Goal: Contribute content: Contribute content

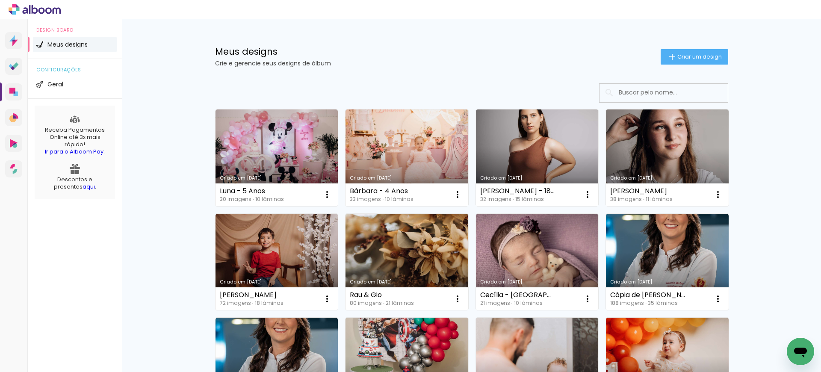
click at [694, 62] on paper-button "Criar um design" at bounding box center [695, 56] width 68 height 15
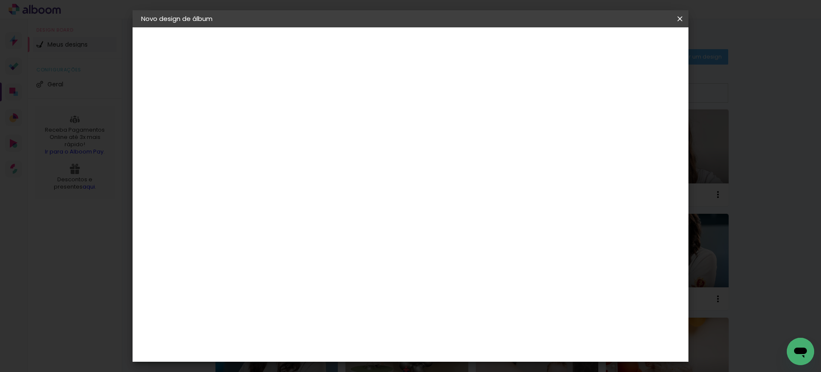
click at [281, 120] on input at bounding box center [281, 114] width 0 height 13
type input "u"
type input "[PERSON_NAME] - 3 Anos"
type paper-input "[PERSON_NAME] - 3 Anos"
click at [369, 51] on paper-button "Avançar" at bounding box center [348, 45] width 42 height 15
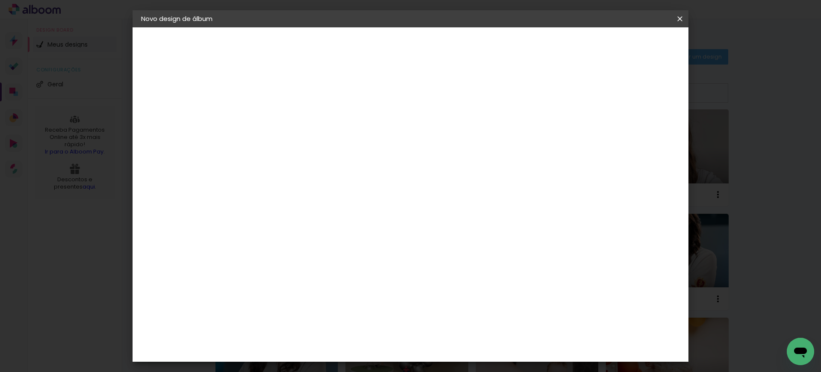
click at [346, 167] on input at bounding box center [303, 162] width 86 height 11
type input "Go"
type paper-input "Go"
click at [296, 189] on div "Go image" at bounding box center [285, 195] width 21 height 14
click at [418, 50] on paper-button "Avançar" at bounding box center [397, 45] width 42 height 15
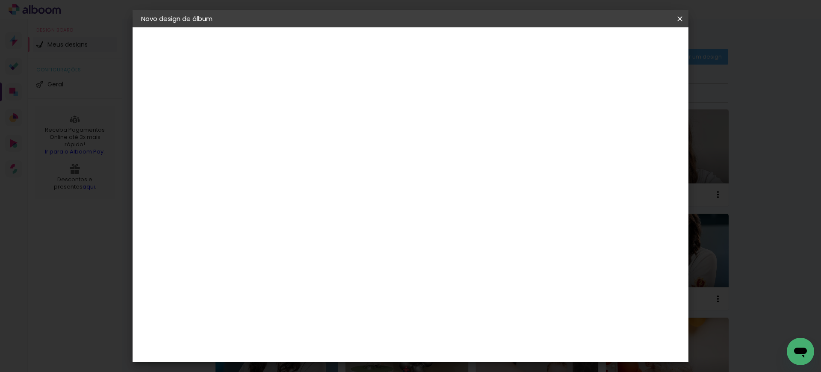
click at [325, 156] on div at bounding box center [303, 156] width 44 height 1
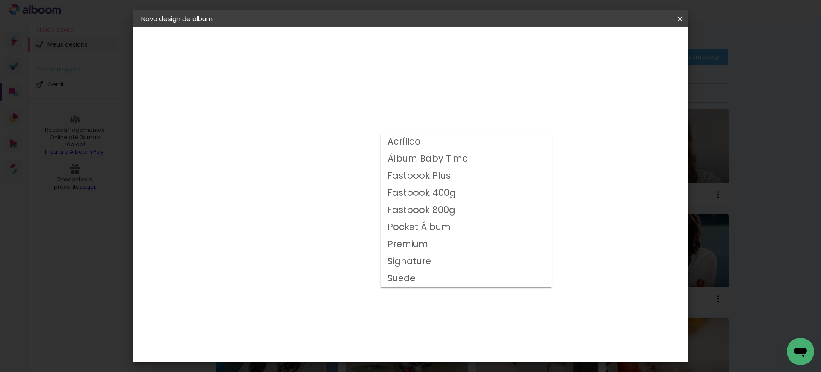
click at [0, 0] on slot "Fastbook 800g" at bounding box center [0, 0] width 0 height 0
type input "Fastbook 800g"
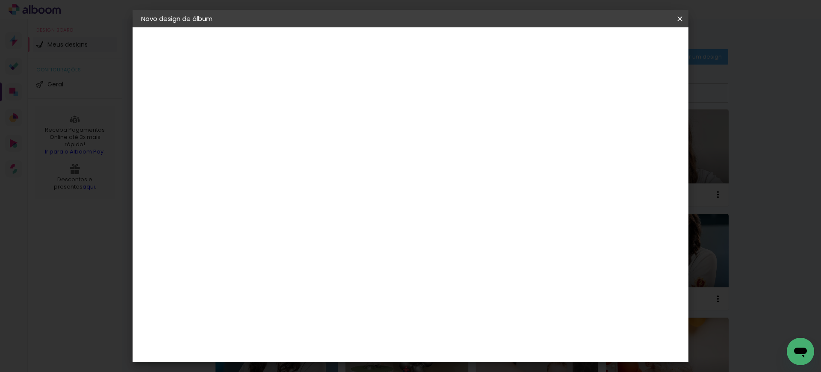
scroll to position [59, 0]
click at [339, 313] on span "20 × 20" at bounding box center [319, 327] width 40 height 28
click at [0, 0] on slot "Avançar" at bounding box center [0, 0] width 0 height 0
click at [627, 43] on span "Iniciar design" at bounding box center [607, 45] width 39 height 6
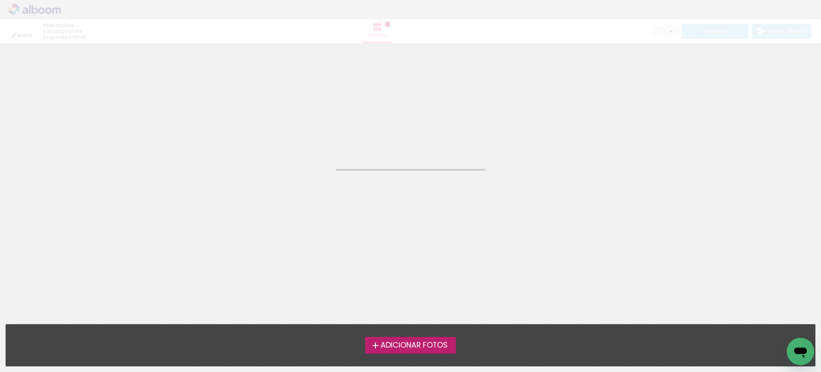
click at [401, 352] on label "Adicionar Fotos" at bounding box center [410, 345] width 91 height 16
click at [0, 0] on input "file" at bounding box center [0, 0] width 0 height 0
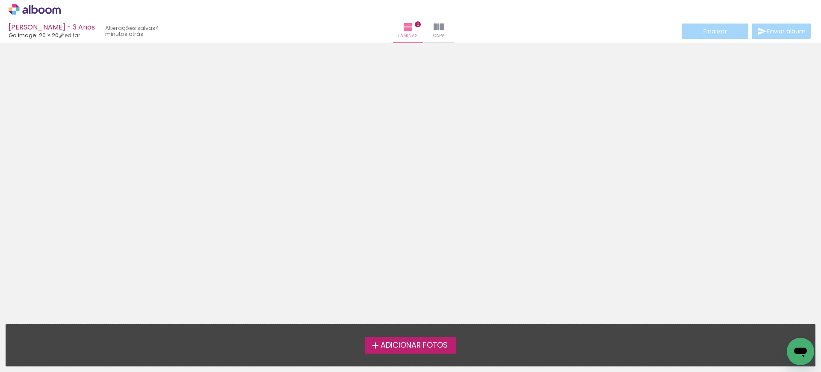
click at [396, 352] on label "Adicionar Fotos" at bounding box center [410, 345] width 91 height 16
click at [0, 0] on input "file" at bounding box center [0, 0] width 0 height 0
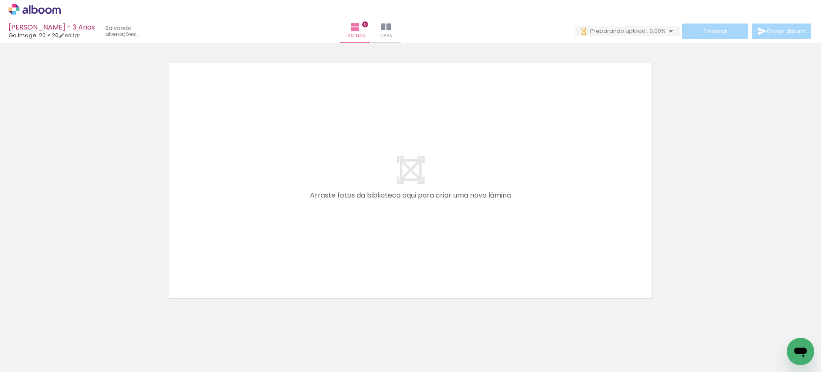
drag, startPoint x: 97, startPoint y: 346, endPoint x: 210, endPoint y: 299, distance: 122.3
click at [250, 189] on quentale-workspace at bounding box center [410, 186] width 821 height 372
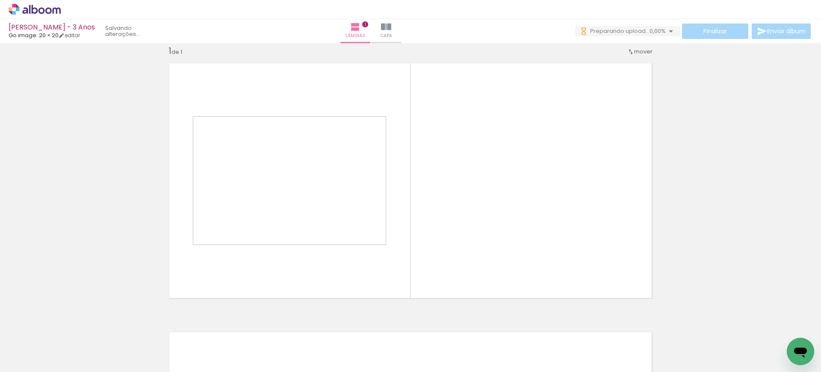
scroll to position [11, 0]
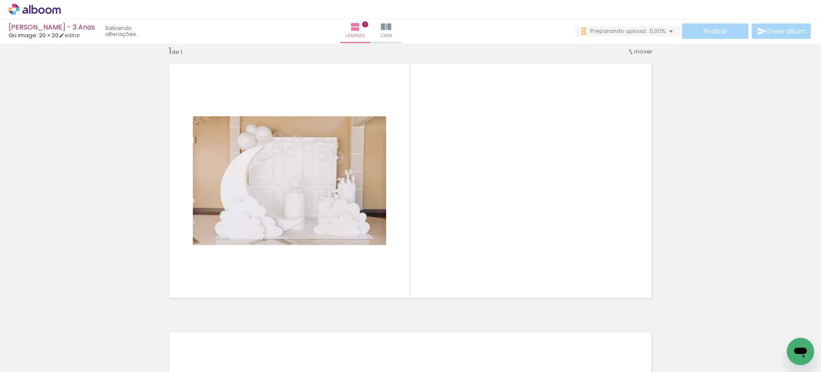
drag, startPoint x: 212, startPoint y: 253, endPoint x: 232, endPoint y: 321, distance: 70.6
click at [220, 233] on quentale-workspace at bounding box center [410, 186] width 821 height 372
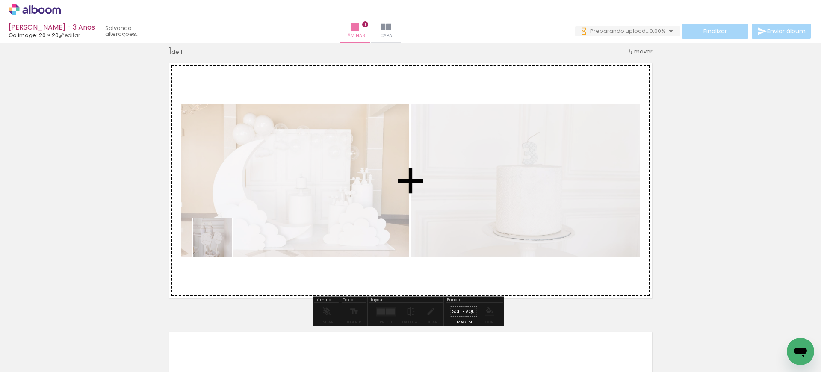
drag, startPoint x: 219, startPoint y: 244, endPoint x: 235, endPoint y: 322, distance: 79.5
click at [224, 239] on quentale-workspace at bounding box center [410, 186] width 821 height 372
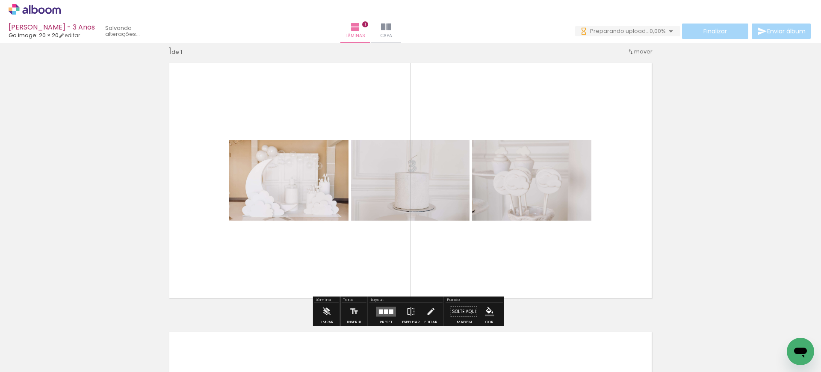
drag, startPoint x: 236, startPoint y: 346, endPoint x: 294, endPoint y: 325, distance: 61.4
click at [272, 224] on quentale-workspace at bounding box center [410, 186] width 821 height 372
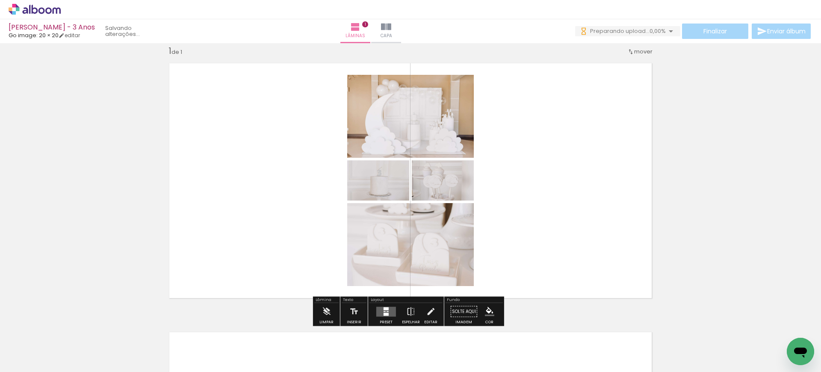
click at [295, 225] on quentale-workspace at bounding box center [410, 186] width 821 height 372
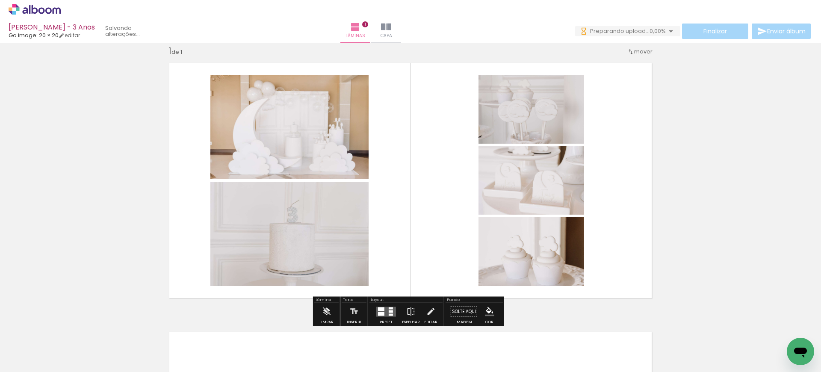
drag, startPoint x: 327, startPoint y: 343, endPoint x: 377, endPoint y: 327, distance: 52.5
click at [325, 222] on quentale-workspace at bounding box center [410, 186] width 821 height 372
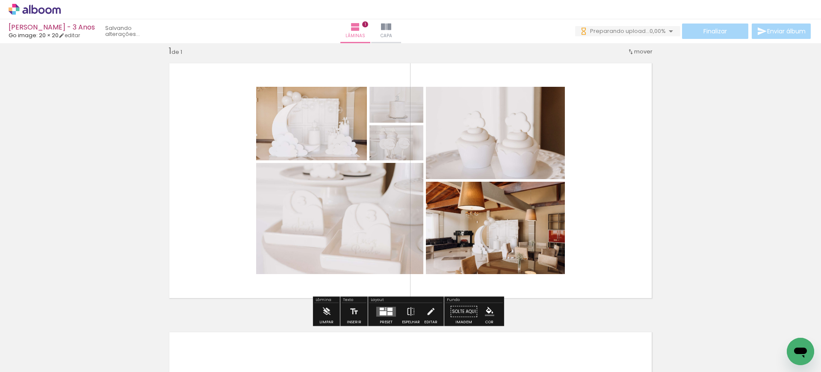
drag, startPoint x: 367, startPoint y: 344, endPoint x: 337, endPoint y: 211, distance: 136.4
click at [339, 211] on quentale-workspace at bounding box center [410, 186] width 821 height 372
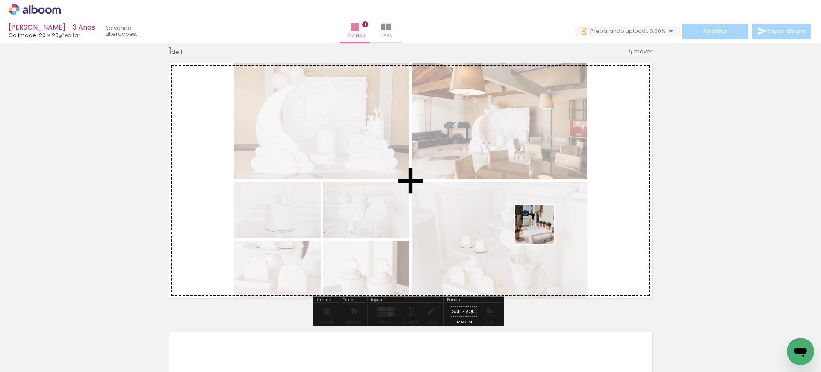
drag, startPoint x: 429, startPoint y: 348, endPoint x: 541, endPoint y: 231, distance: 161.8
click at [541, 231] on quentale-workspace at bounding box center [410, 186] width 821 height 372
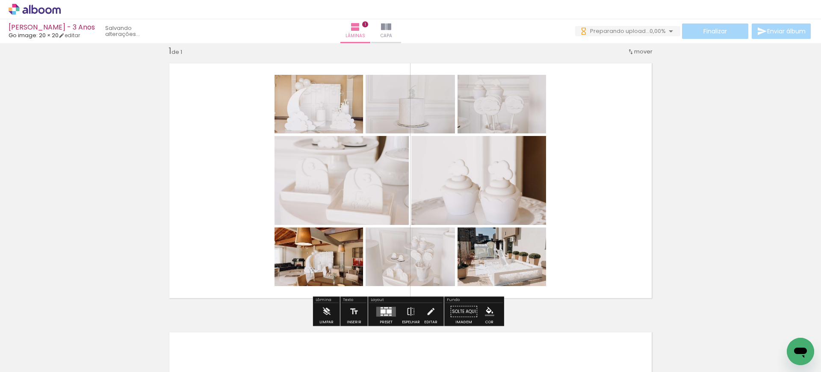
click at [520, 278] on quentale-workspace at bounding box center [410, 186] width 821 height 372
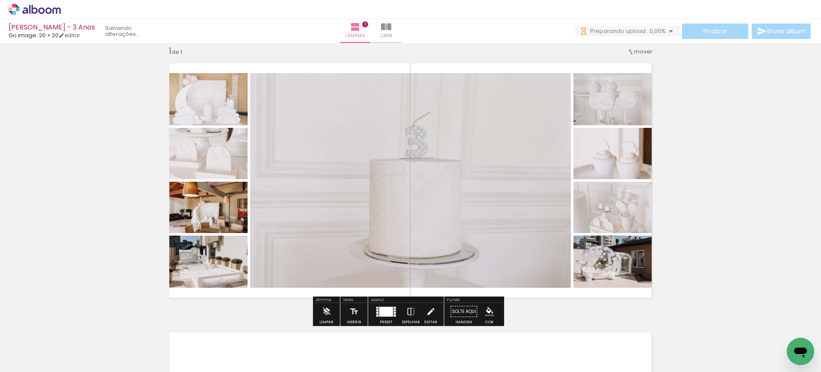
drag, startPoint x: 521, startPoint y: 352, endPoint x: 562, endPoint y: 244, distance: 115.6
click at [552, 265] on quentale-workspace at bounding box center [410, 186] width 821 height 372
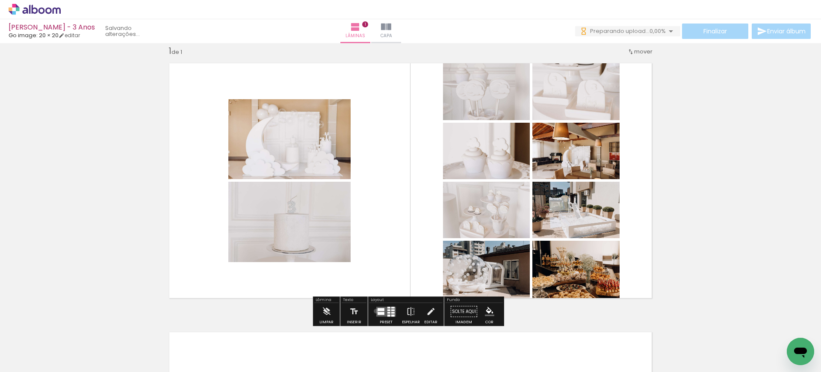
click at [376, 311] on quentale-layouter at bounding box center [386, 312] width 20 height 10
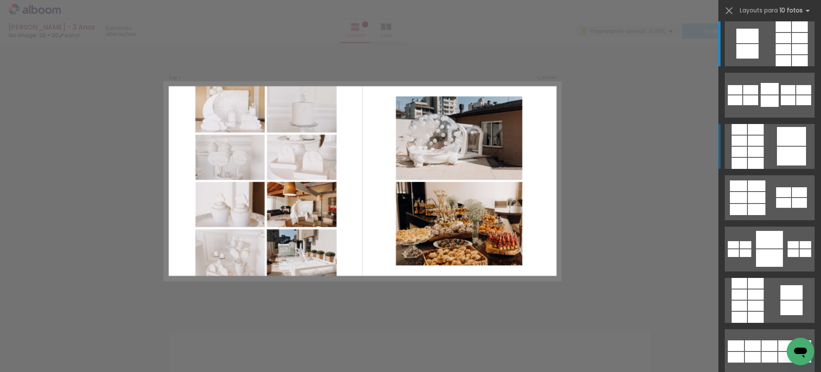
scroll to position [5, 0]
click at [759, 151] on div at bounding box center [756, 151] width 16 height 10
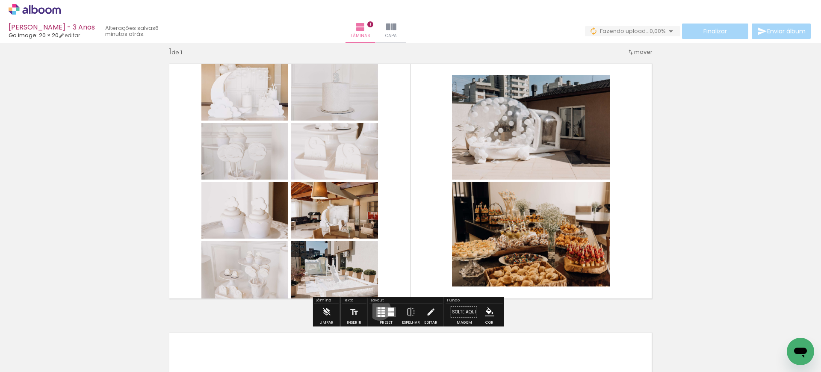
click at [378, 310] on div at bounding box center [379, 311] width 3 height 2
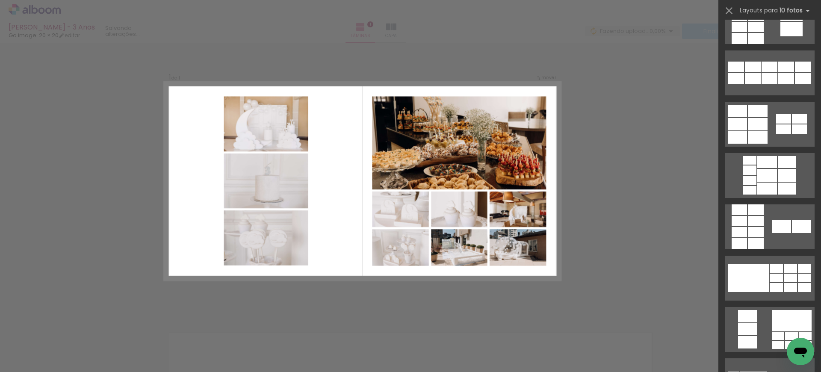
scroll to position [375, 0]
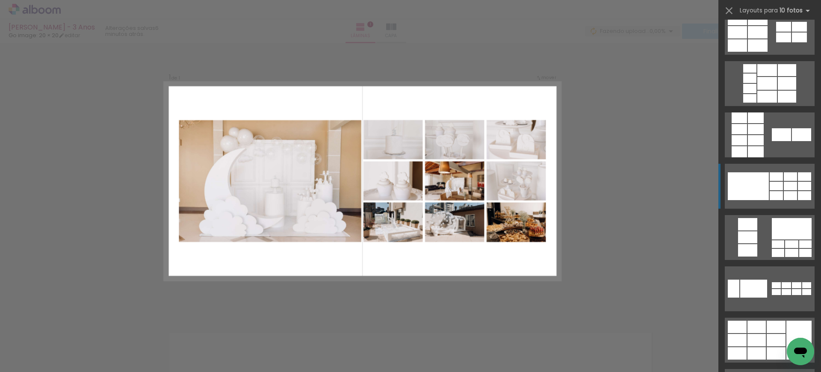
click at [750, 177] on div at bounding box center [748, 186] width 41 height 28
